Goal: Check status: Check status

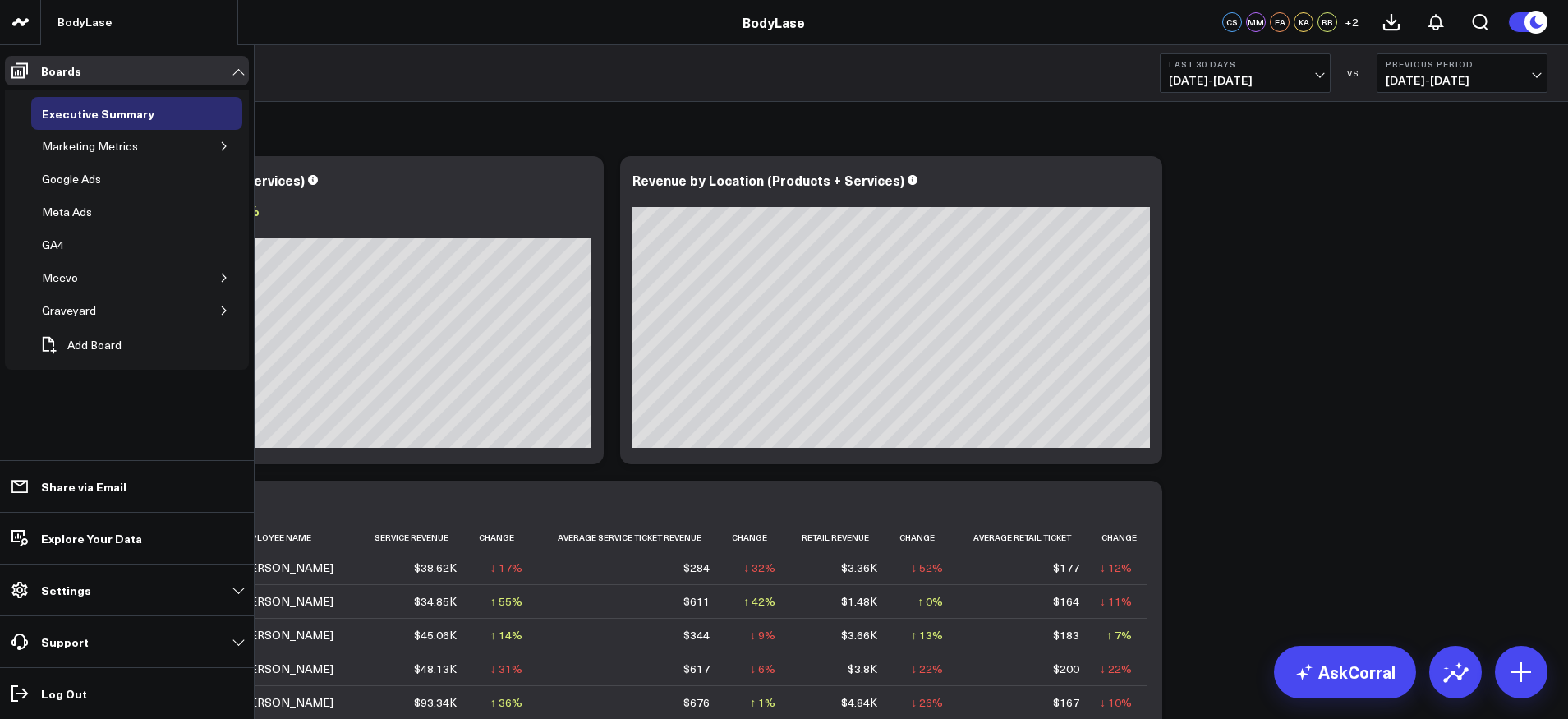
click at [114, 145] on div "Marketing Metrics" at bounding box center [90, 146] width 105 height 20
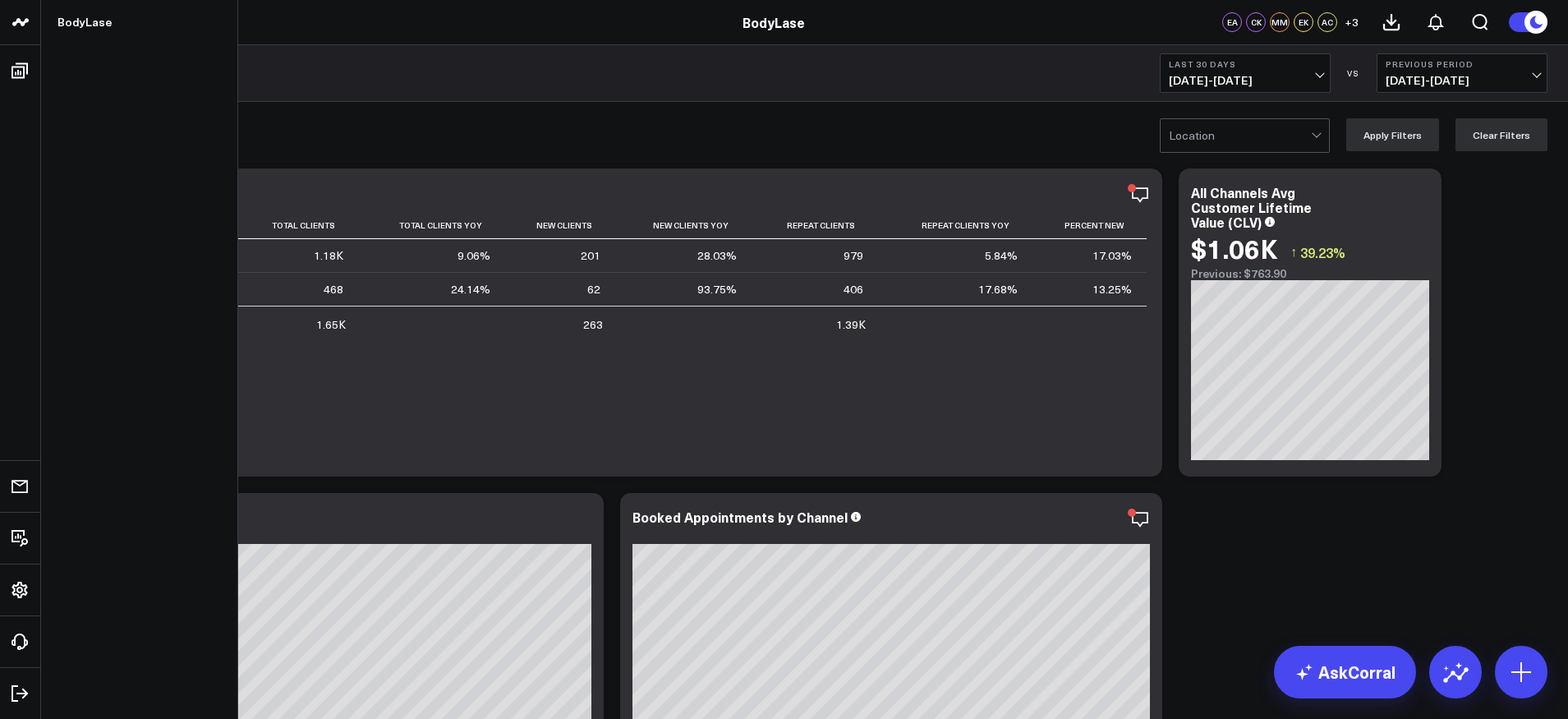
click at [1317, 76] on span "[DATE] - [DATE]" at bounding box center [1245, 80] width 153 height 13
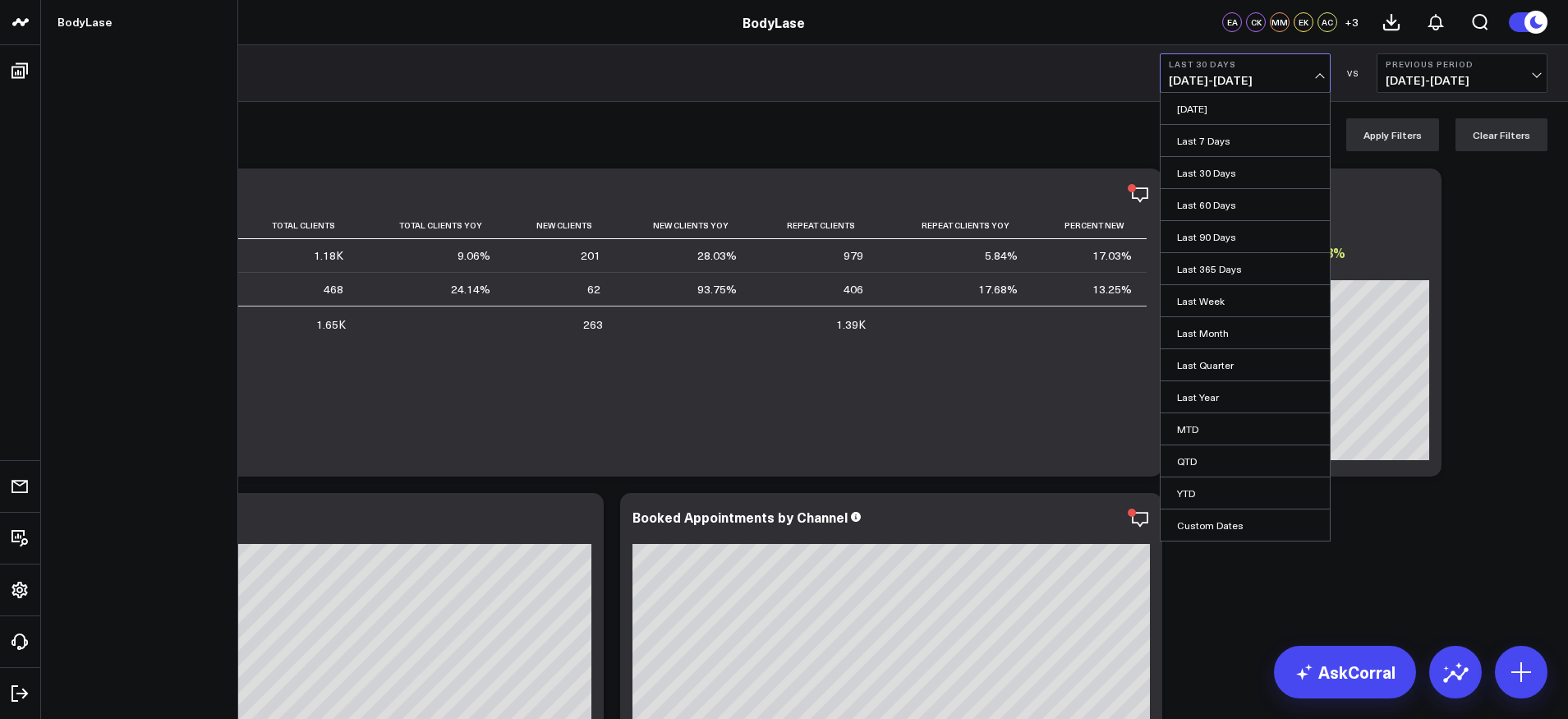
click at [1234, 202] on link "Last 60 Days" at bounding box center [1244, 204] width 169 height 31
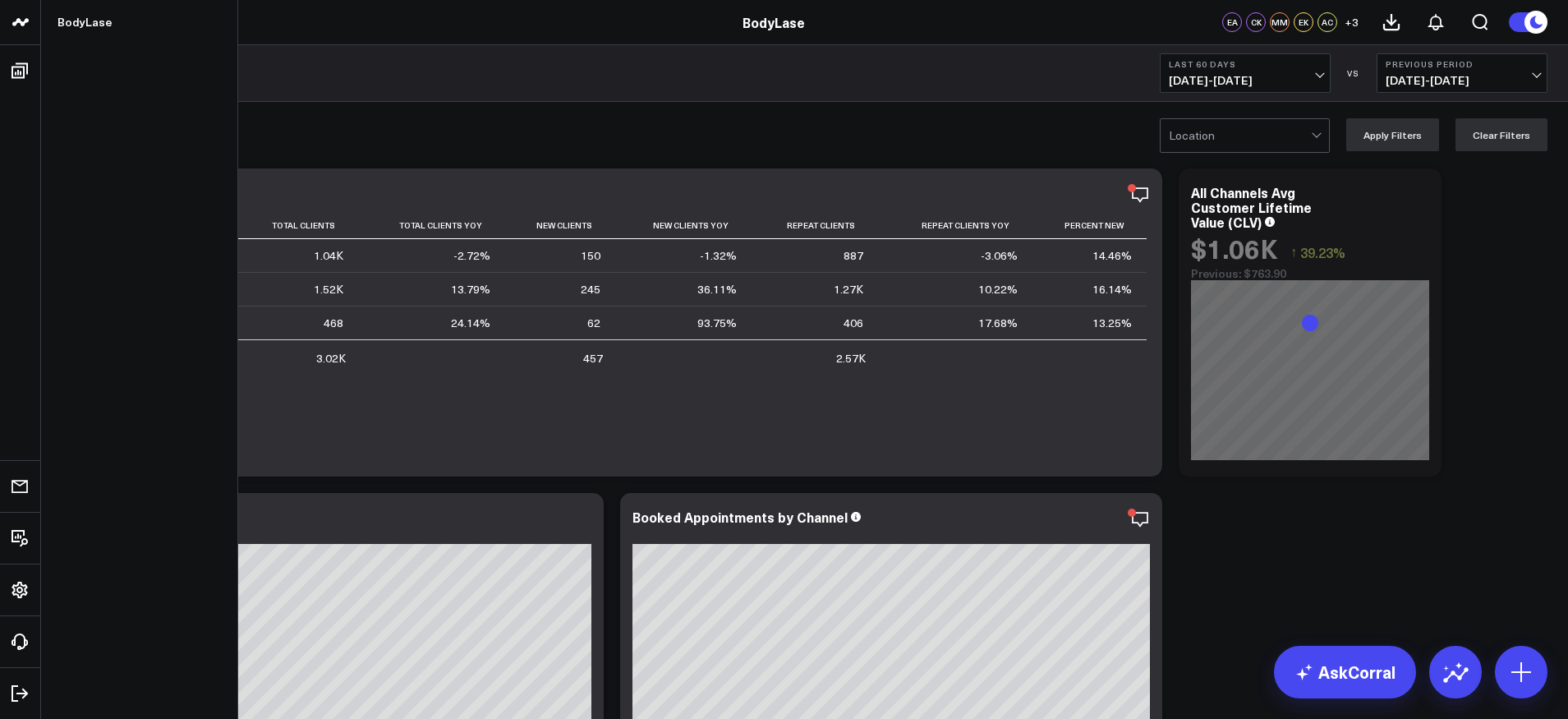
click at [1539, 76] on button "Previous Period [DATE] - [DATE]" at bounding box center [1461, 74] width 171 height 40
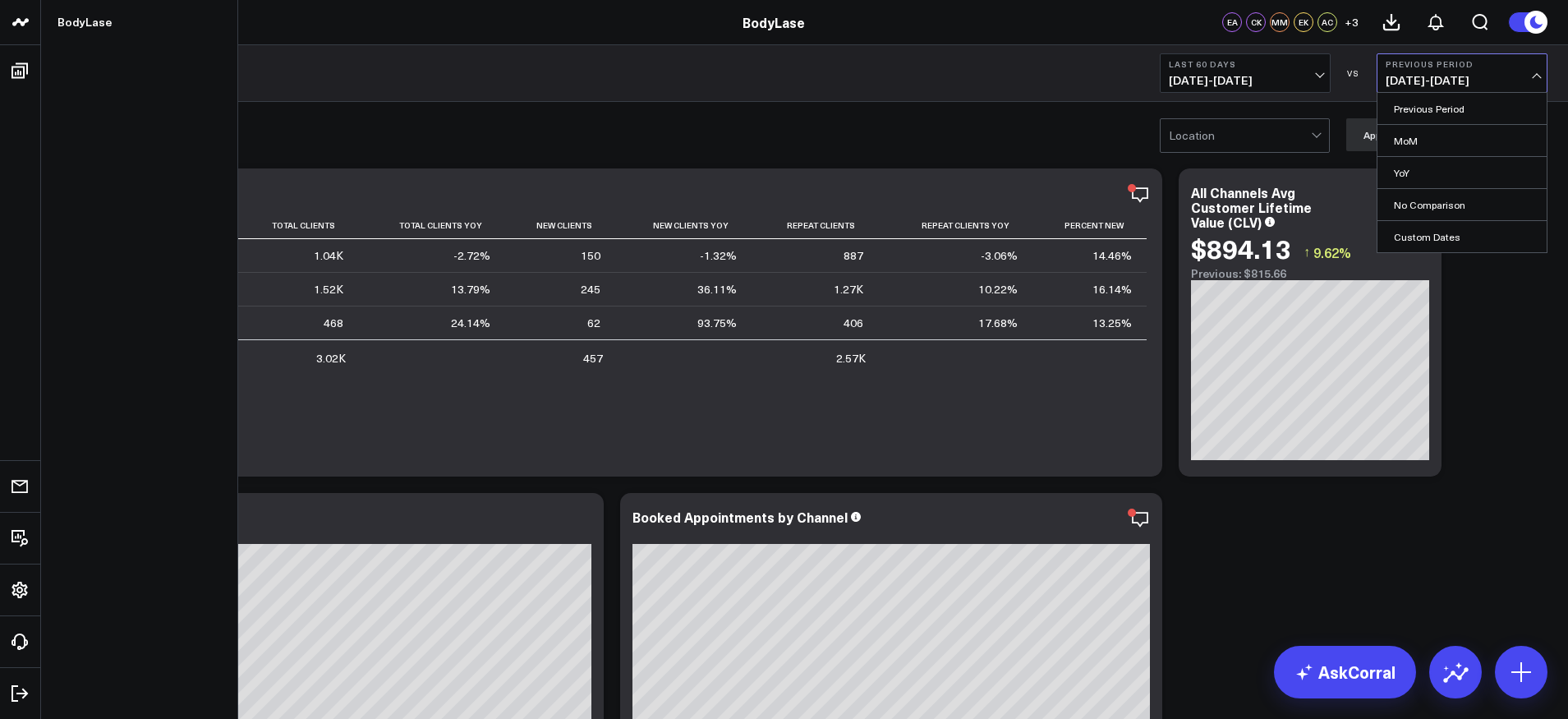
click at [1427, 209] on link "No Comparison" at bounding box center [1461, 204] width 169 height 31
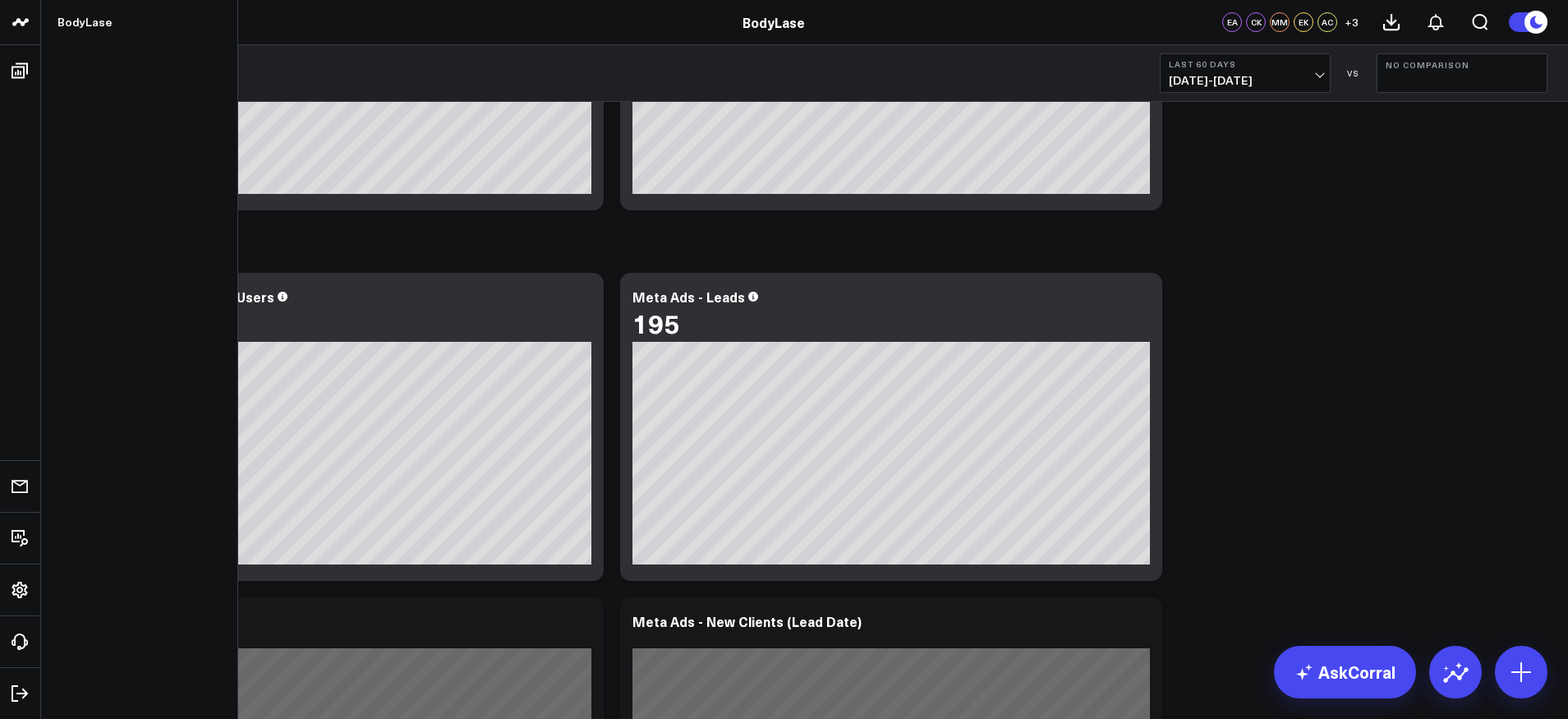
scroll to position [3986, 0]
